Goal: Information Seeking & Learning: Learn about a topic

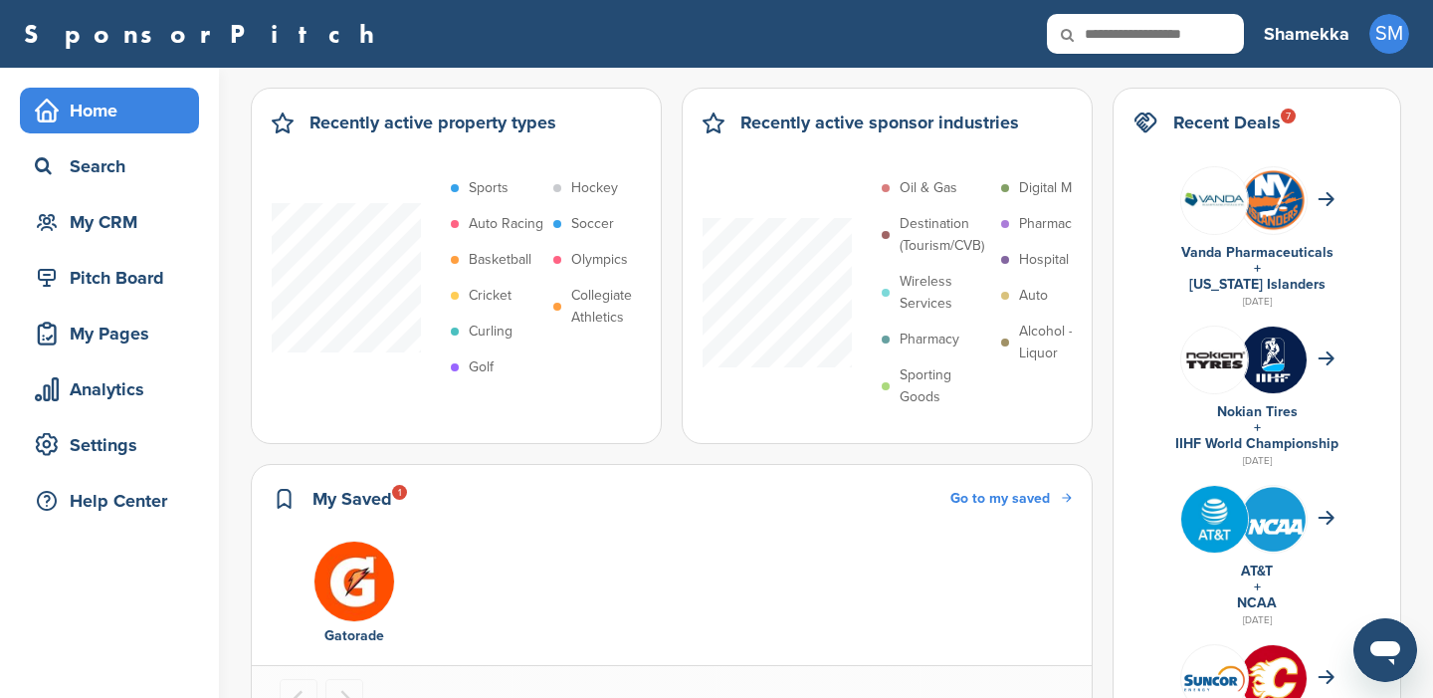
click at [1100, 37] on icon at bounding box center [1081, 35] width 68 height 42
click at [1100, 36] on icon at bounding box center [1081, 35] width 68 height 42
click at [1103, 30] on icon at bounding box center [1081, 35] width 68 height 42
click at [1102, 27] on icon at bounding box center [1081, 35] width 68 height 42
click at [891, 577] on ul "Gatorade" at bounding box center [672, 595] width 784 height 108
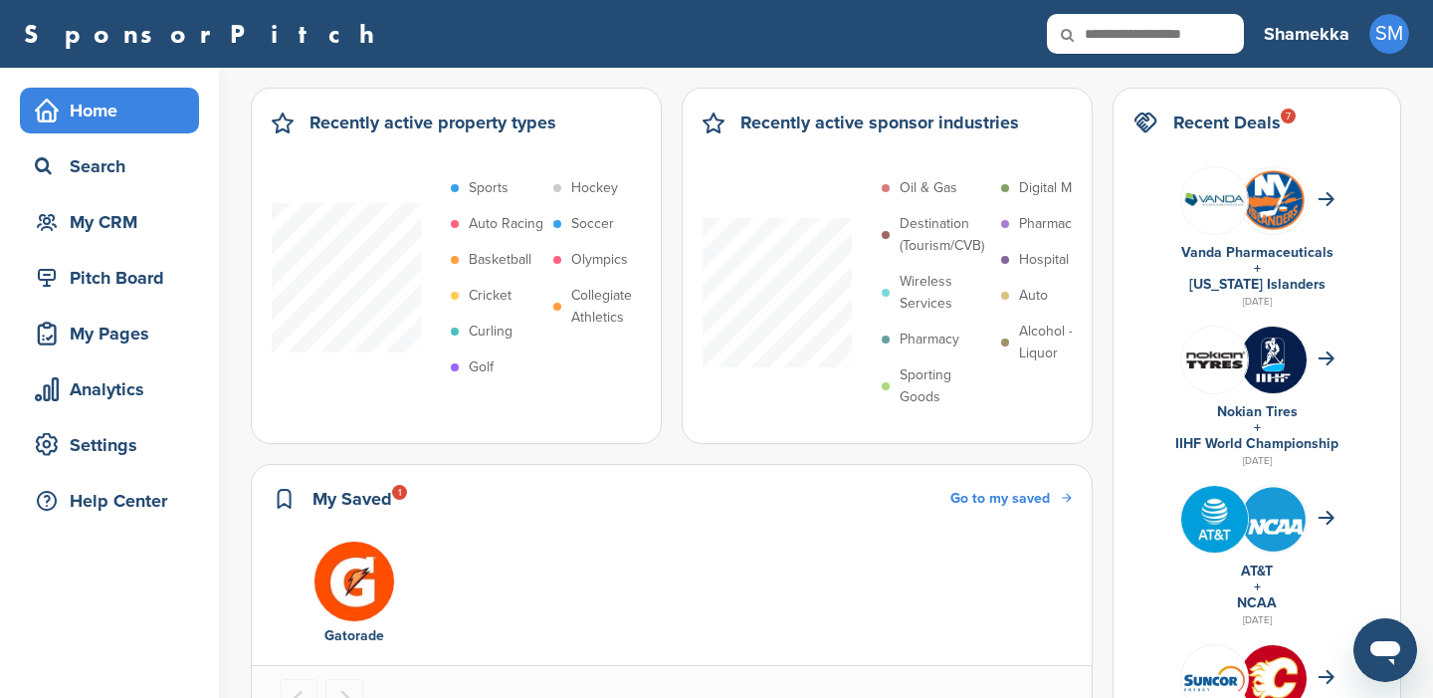
click at [1134, 27] on input "text" at bounding box center [1145, 34] width 197 height 40
click at [1113, 45] on icon at bounding box center [1081, 35] width 68 height 42
click at [1113, 33] on icon at bounding box center [1081, 35] width 68 height 42
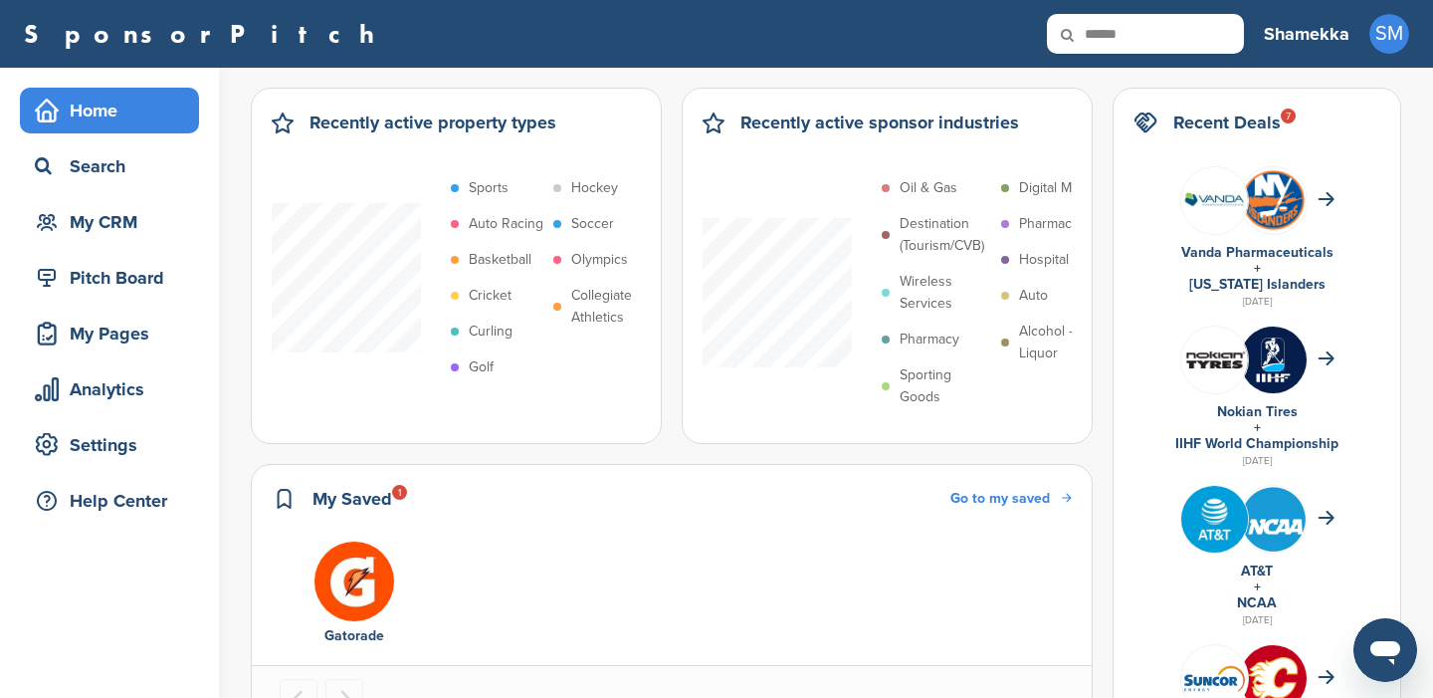
click at [1113, 33] on icon at bounding box center [1081, 35] width 68 height 42
click at [1154, 35] on input "******" at bounding box center [1145, 34] width 197 height 40
paste input "text"
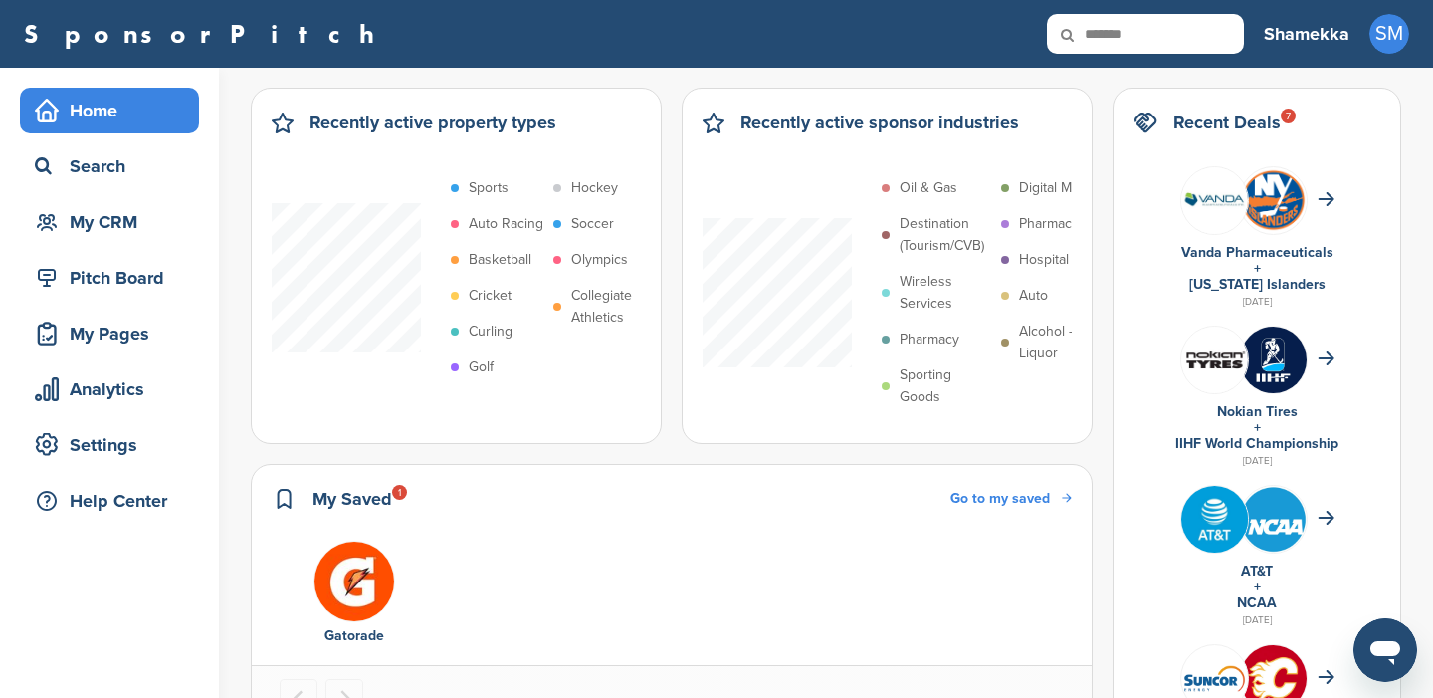
type input "******"
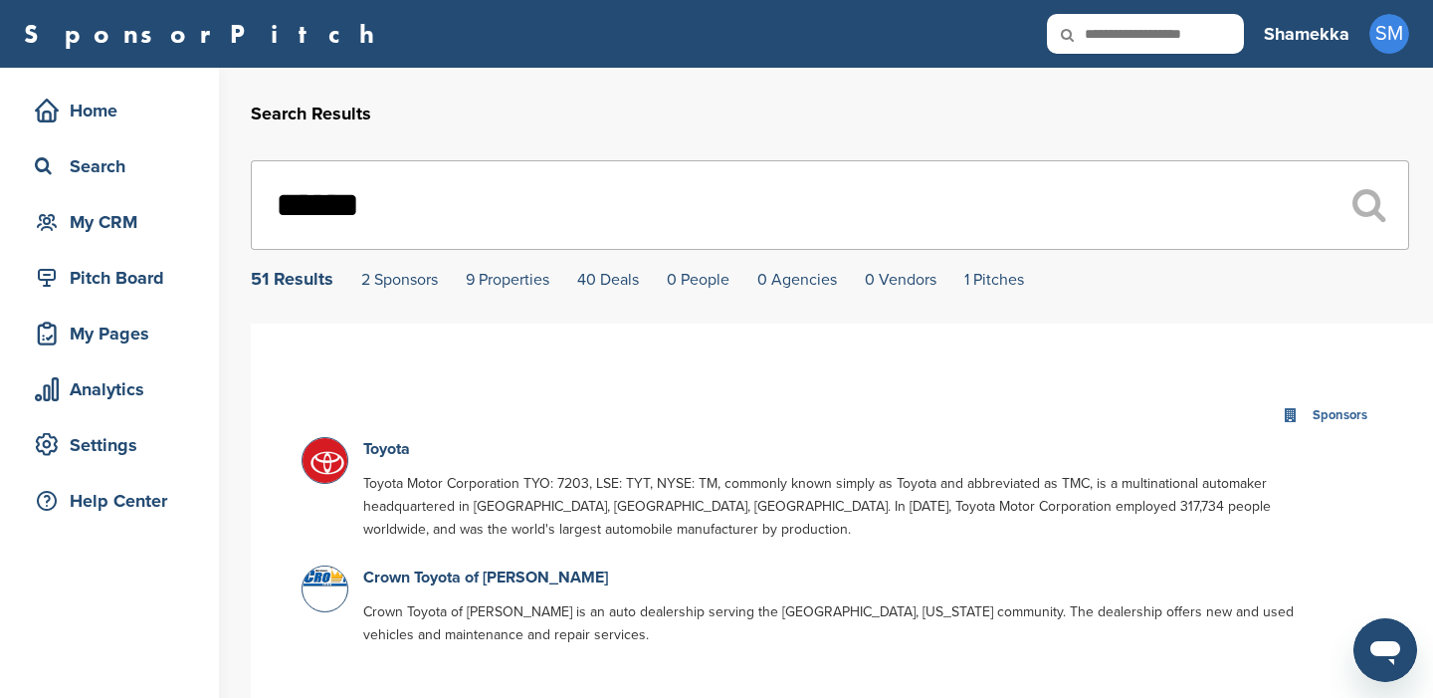
click at [327, 445] on img at bounding box center [328, 463] width 50 height 50
click at [332, 462] on img at bounding box center [328, 463] width 50 height 50
click at [382, 447] on link "Toyota" at bounding box center [386, 449] width 47 height 20
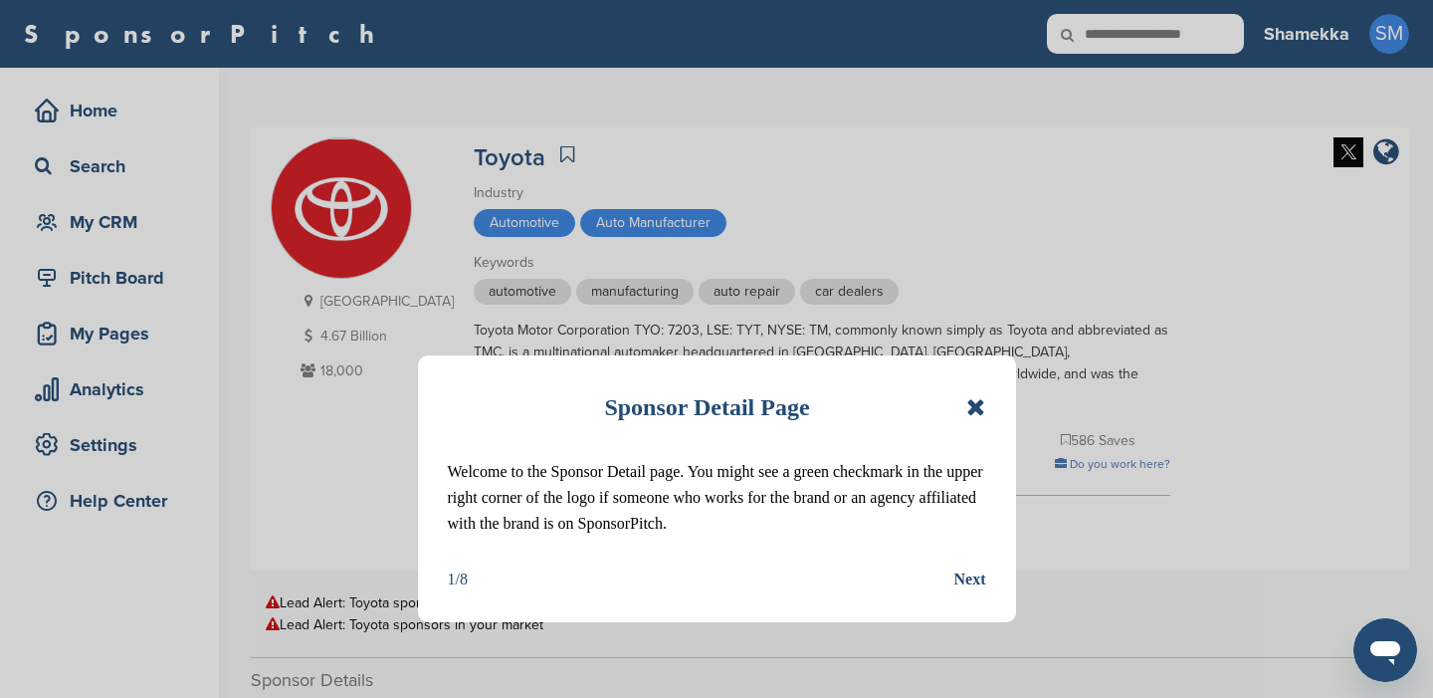
click at [974, 393] on div "Sponsor Detail Page" at bounding box center [717, 407] width 539 height 44
click at [975, 405] on icon at bounding box center [976, 407] width 19 height 24
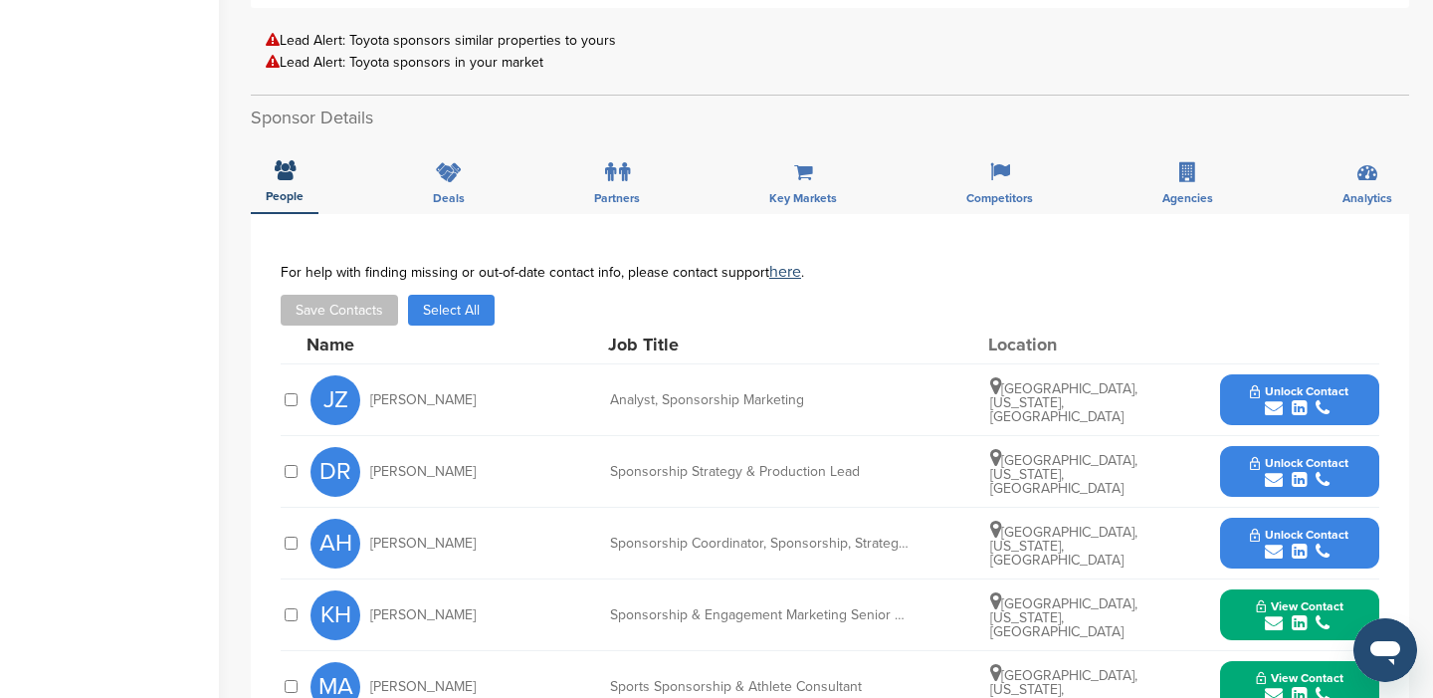
scroll to position [574, 0]
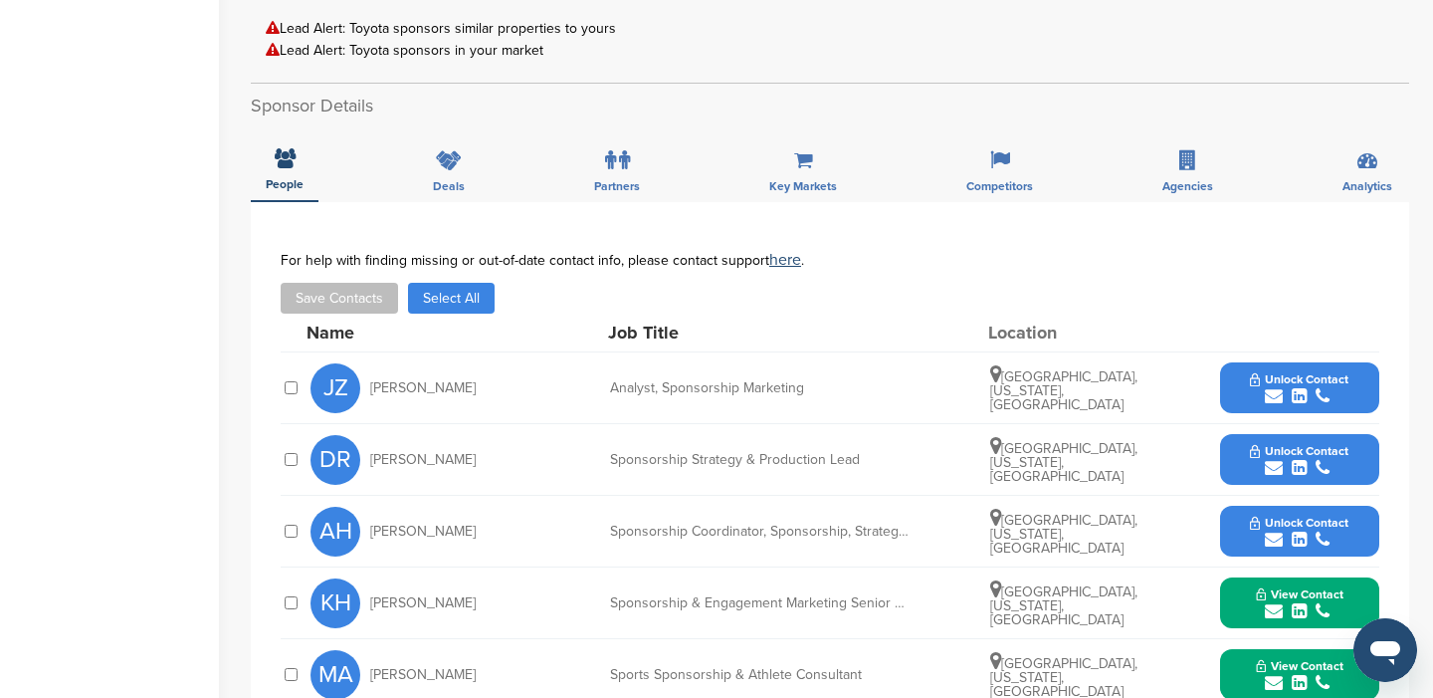
click at [1276, 395] on icon "submit" at bounding box center [1274, 396] width 18 height 18
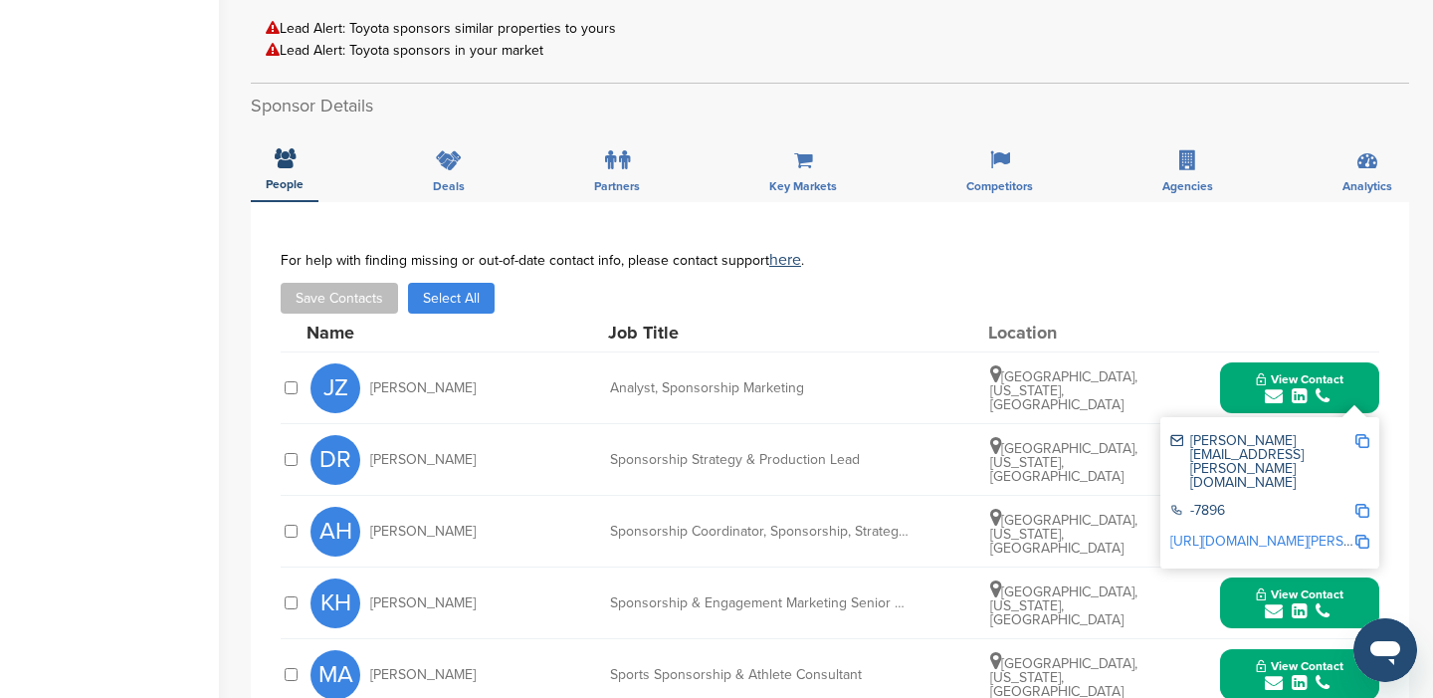
click at [1359, 437] on img at bounding box center [1363, 441] width 14 height 14
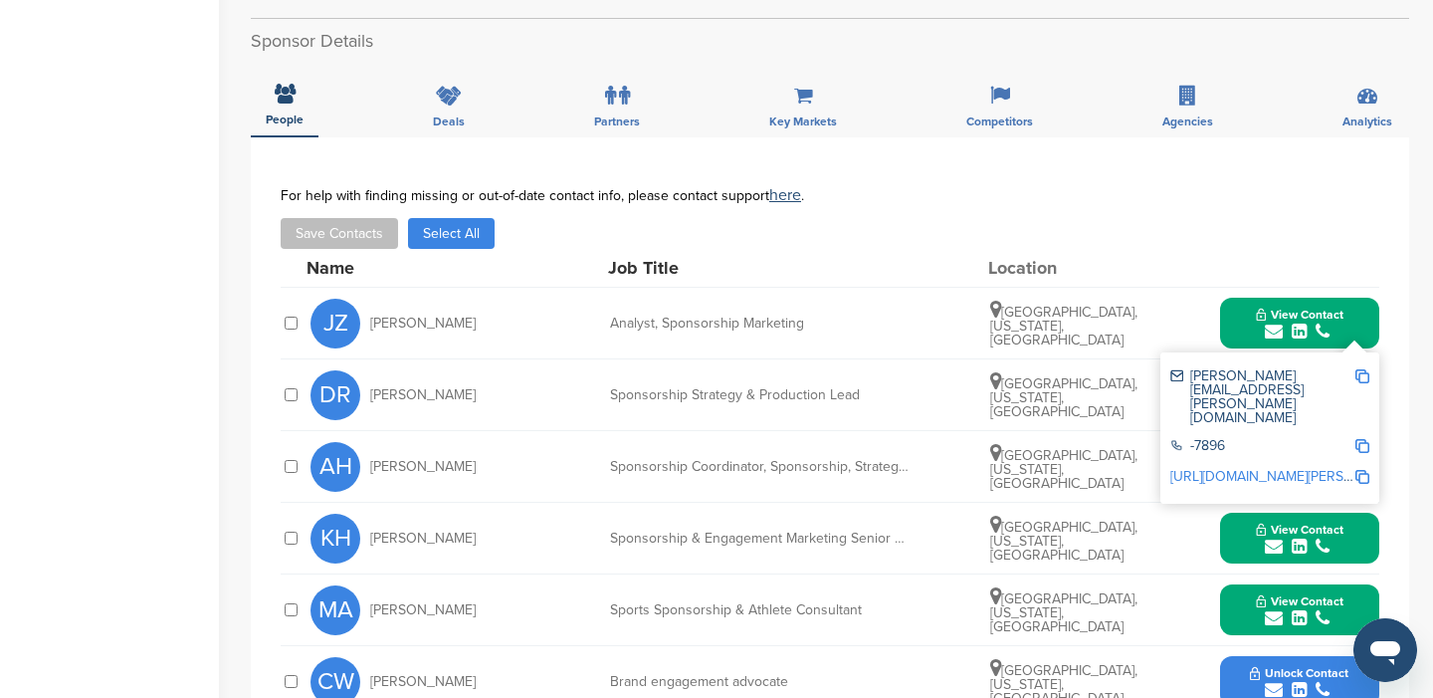
scroll to position [651, 0]
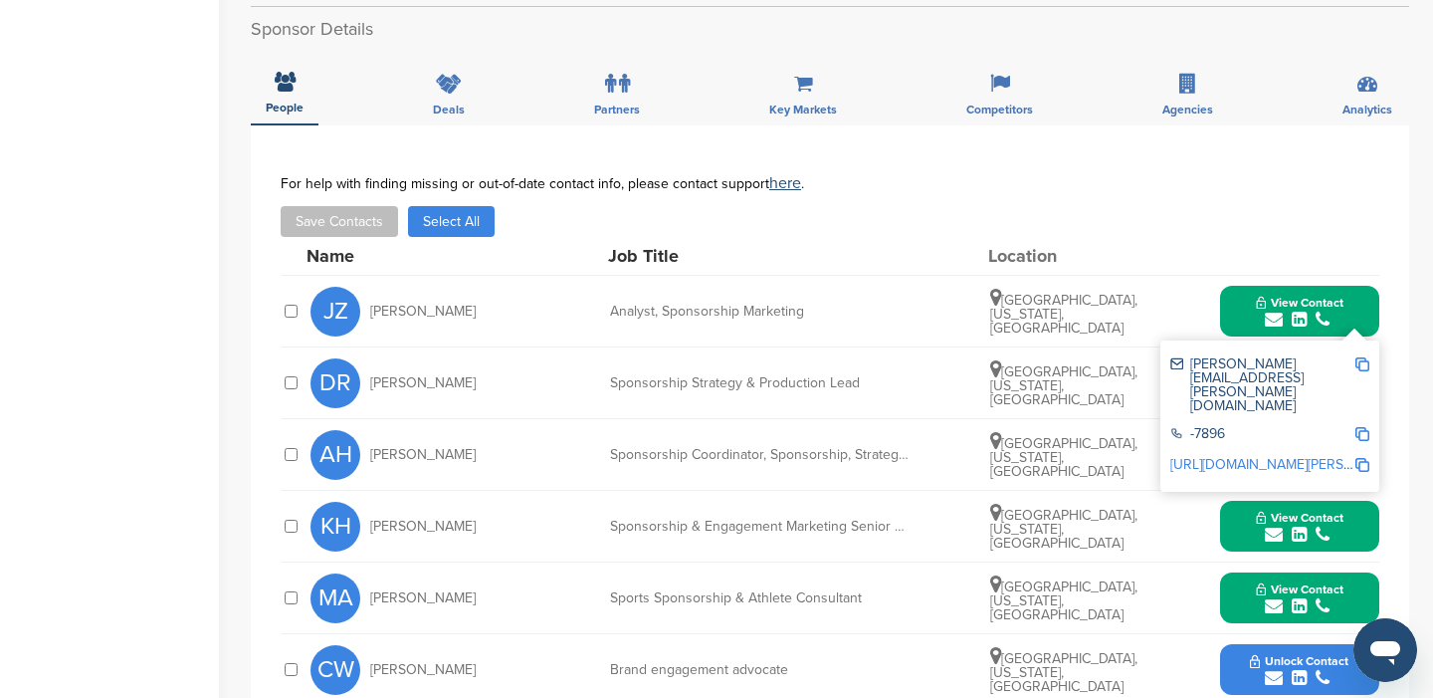
click at [1272, 537] on icon "submit" at bounding box center [1274, 535] width 18 height 18
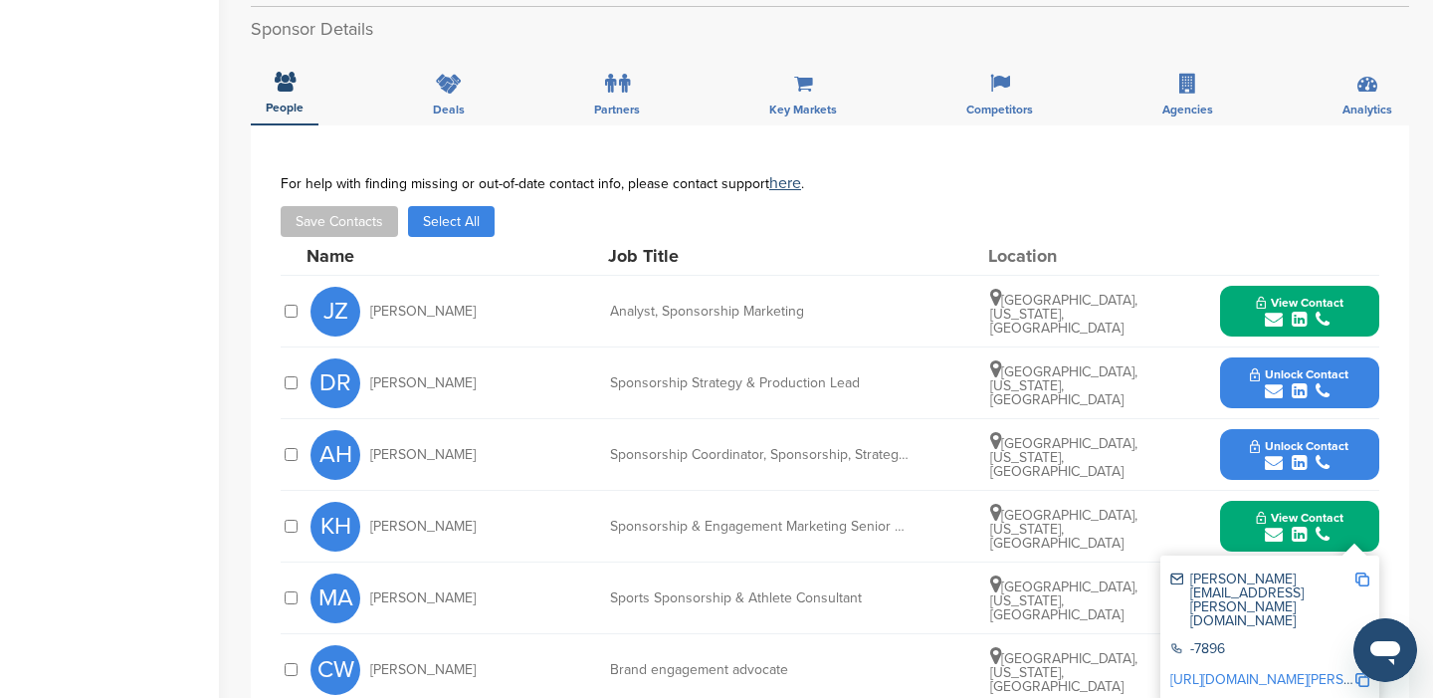
click at [1359, 576] on img at bounding box center [1363, 579] width 14 height 14
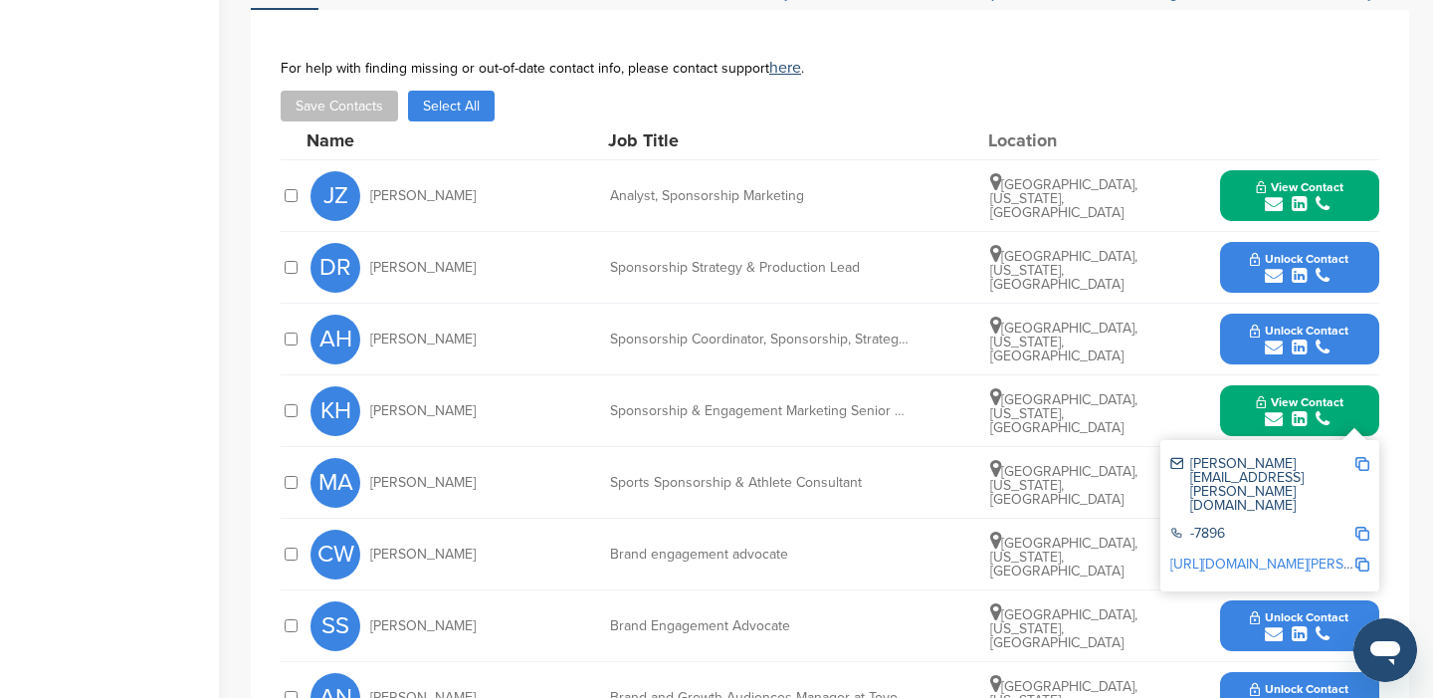
scroll to position [768, 0]
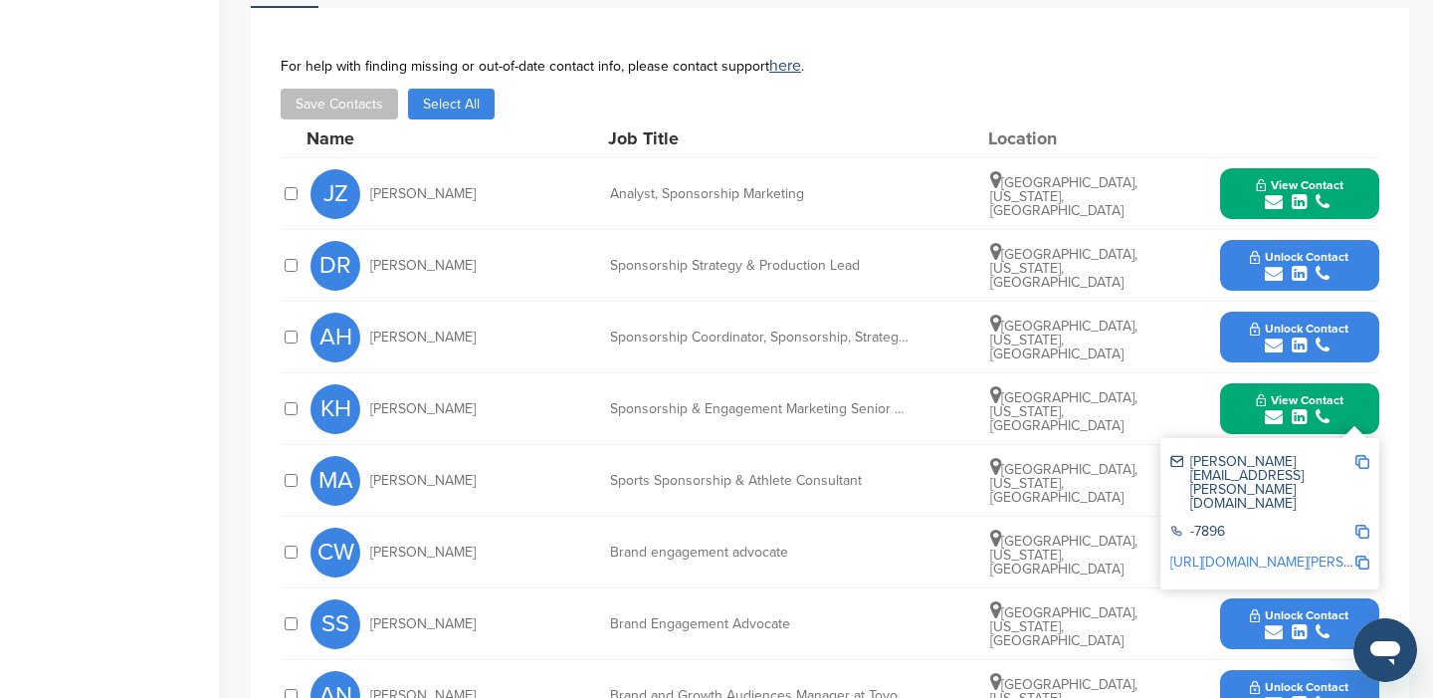
click at [156, 556] on div "Home Search My CRM Pitch Board My Pages Analytics Settings Help Center" at bounding box center [109, 209] width 219 height 1820
click at [573, 479] on div "MA Mackenzie Abely Sports Sponsorship & Athlete Consultant Dallas, Texas, Unite…" at bounding box center [845, 480] width 1069 height 71
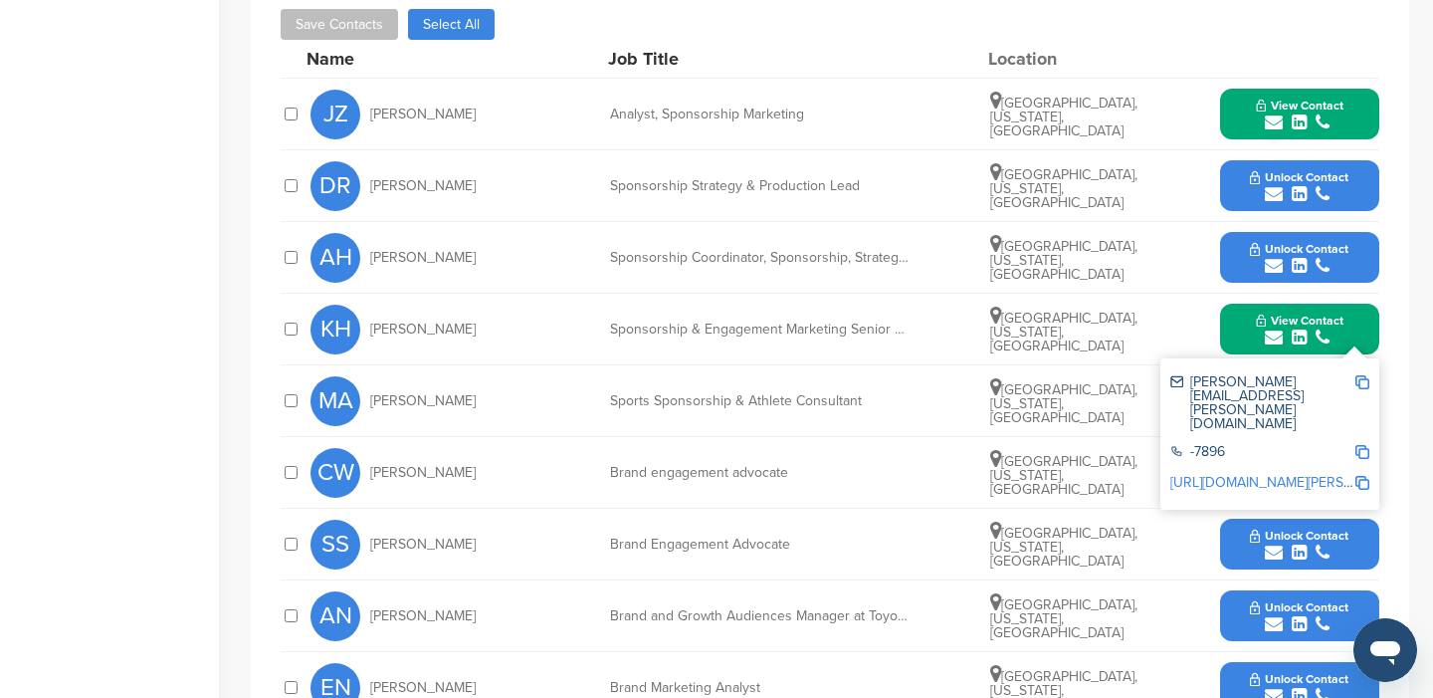
scroll to position [850, 0]
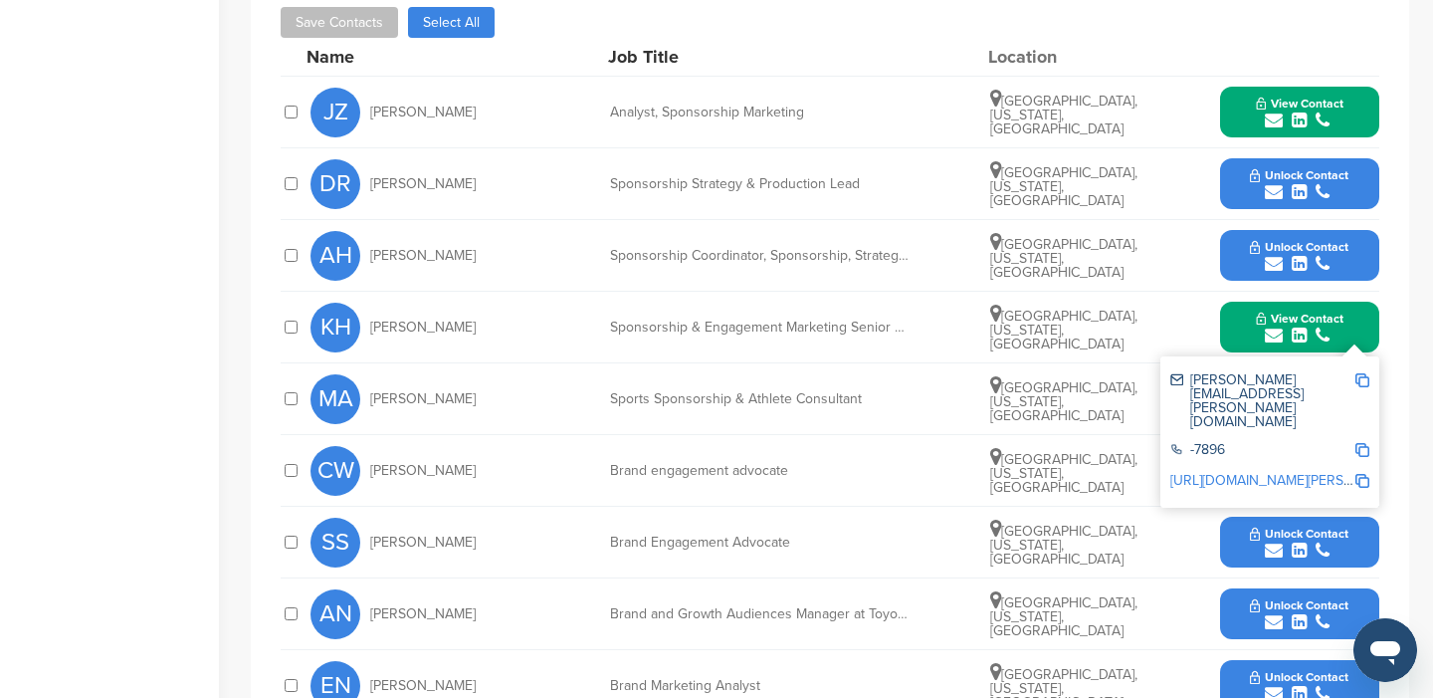
click at [181, 451] on div "Home Search My CRM Pitch Board My Pages Analytics Settings Help Center" at bounding box center [109, 128] width 219 height 1820
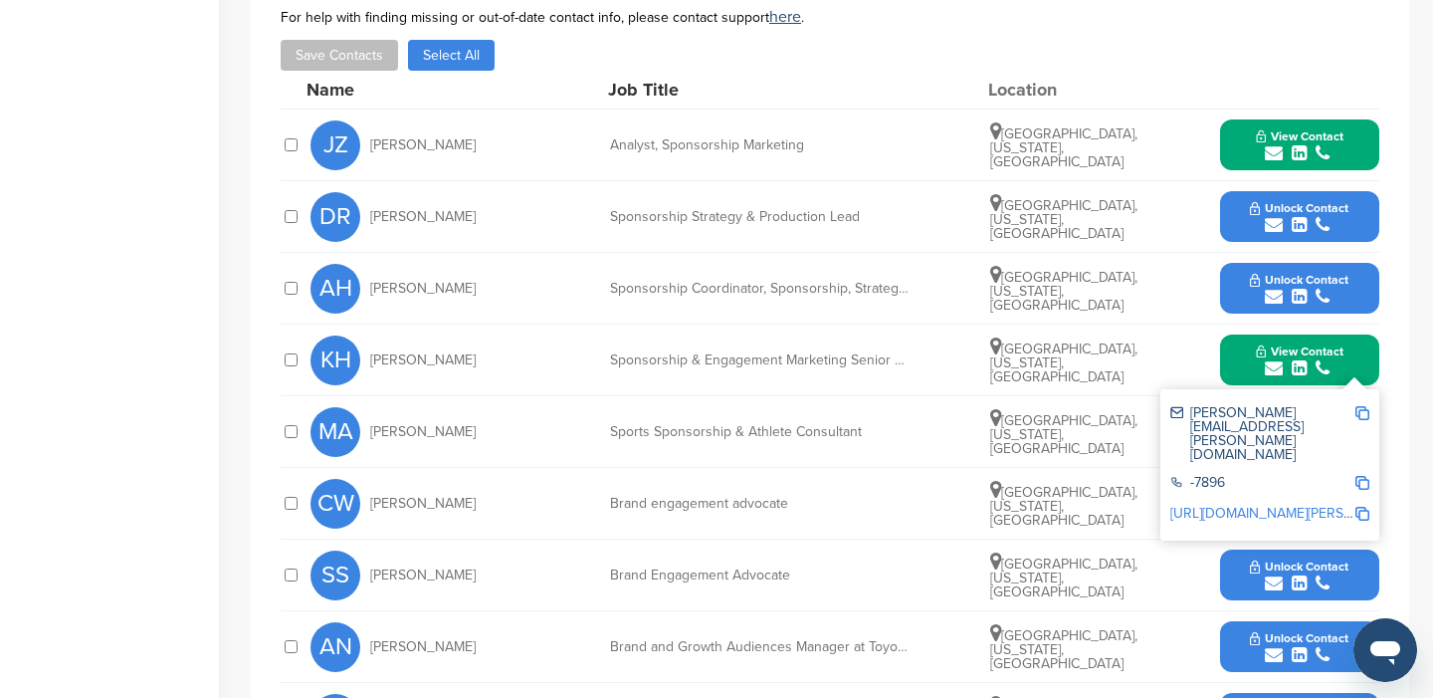
scroll to position [815, 0]
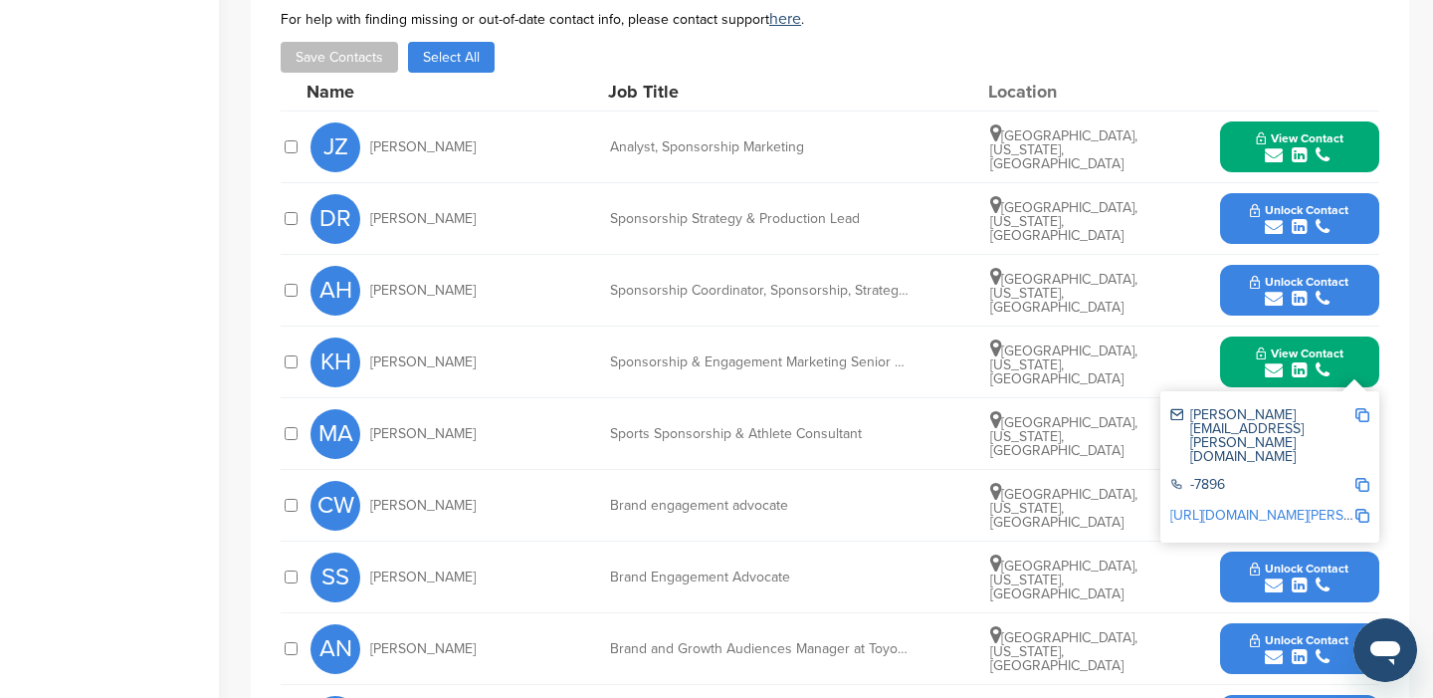
click at [1273, 296] on icon "submit" at bounding box center [1274, 299] width 18 height 18
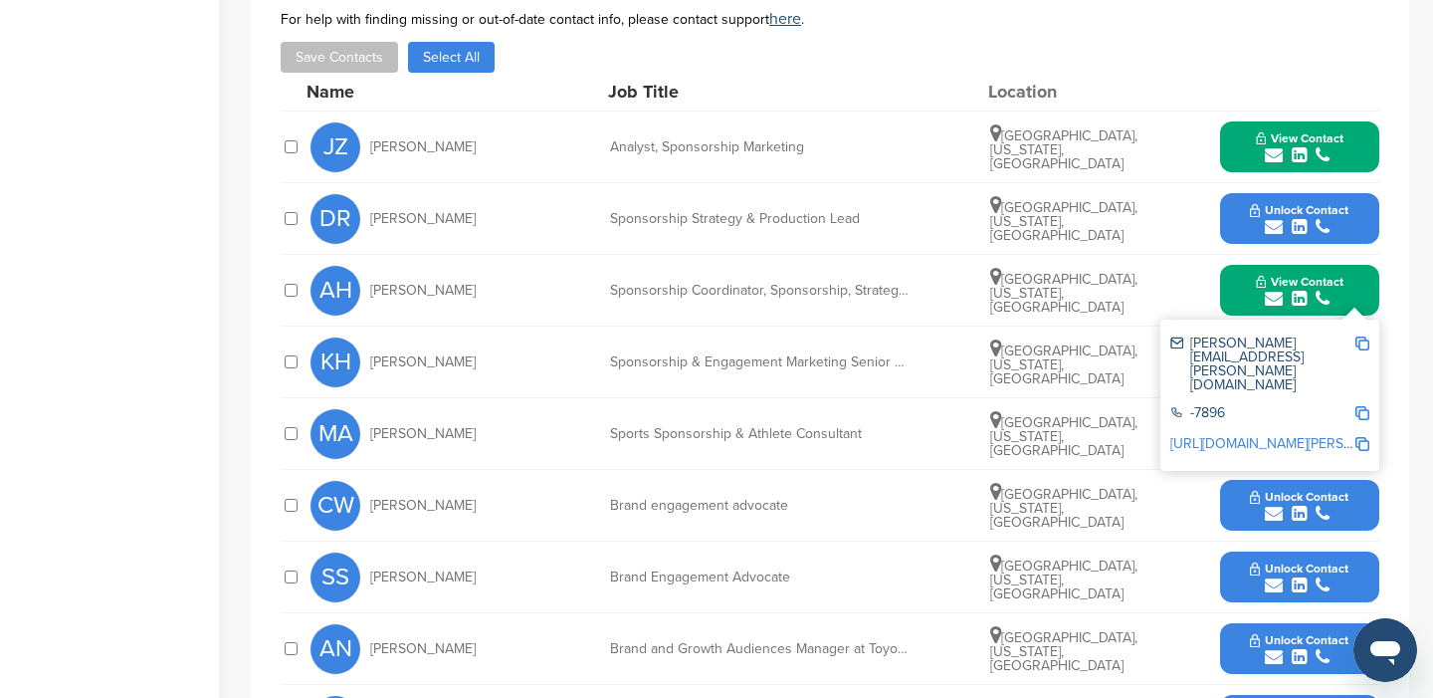
click at [1365, 342] on img at bounding box center [1363, 343] width 14 height 14
